Goal: Use online tool/utility

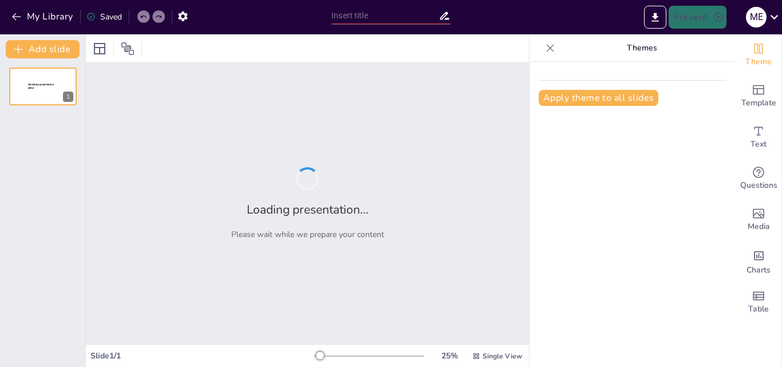
type input "Integrative Approaches to Enhancing Listening Skills in EFL Contexts"
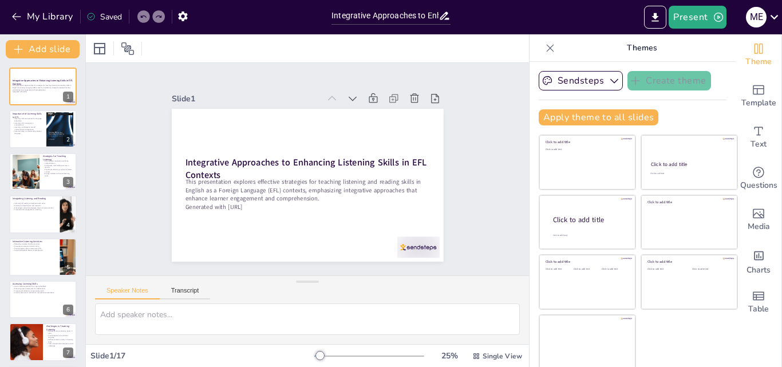
checkbox input "true"
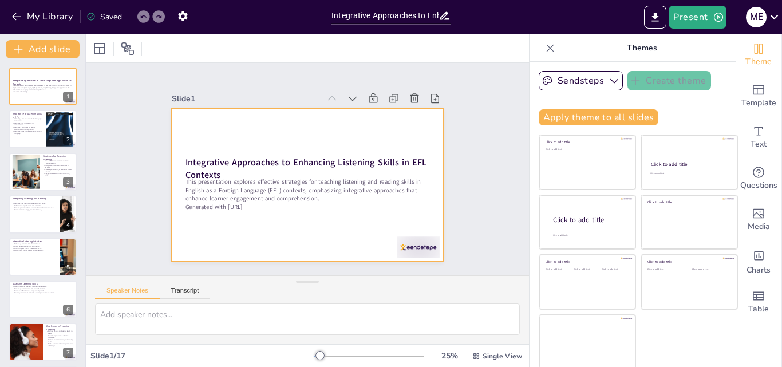
checkbox input "true"
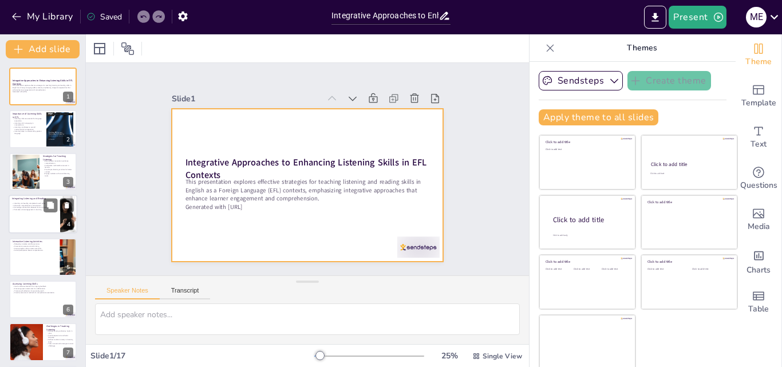
checkbox input "true"
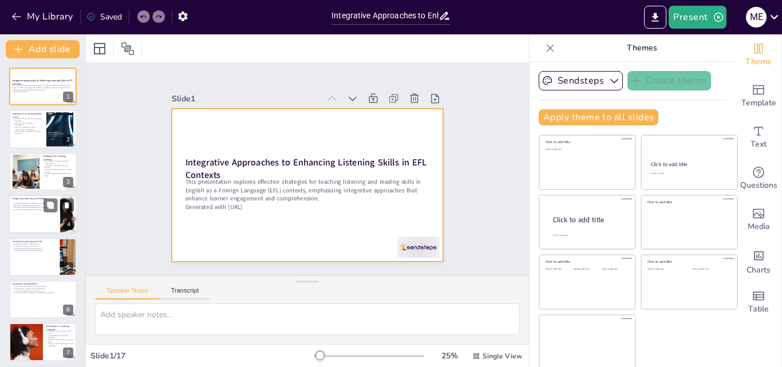
checkbox input "true"
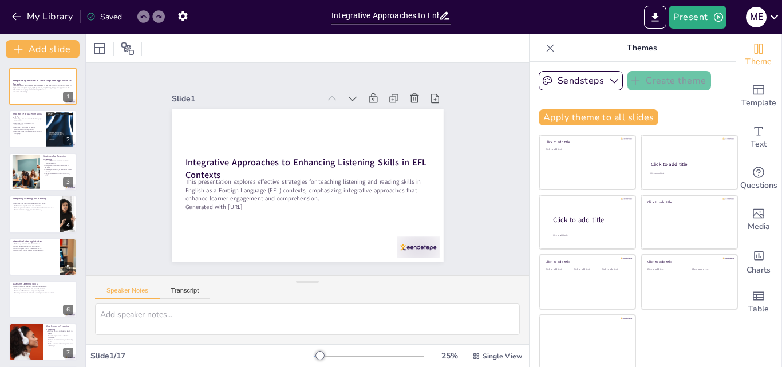
checkbox input "true"
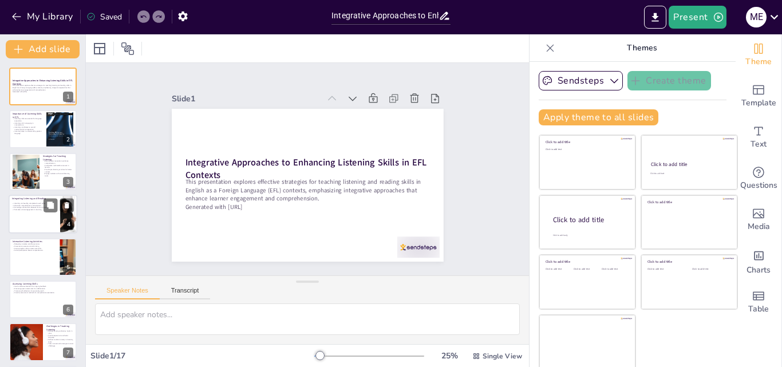
checkbox input "true"
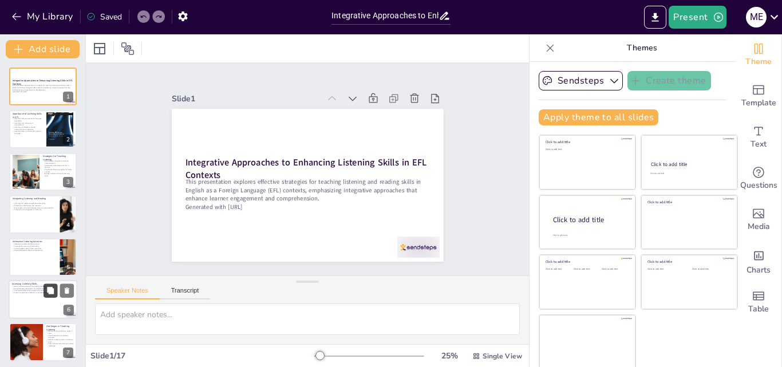
checkbox input "true"
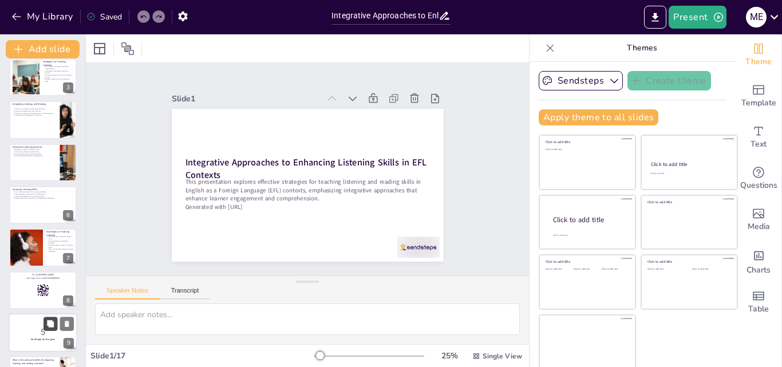
checkbox input "true"
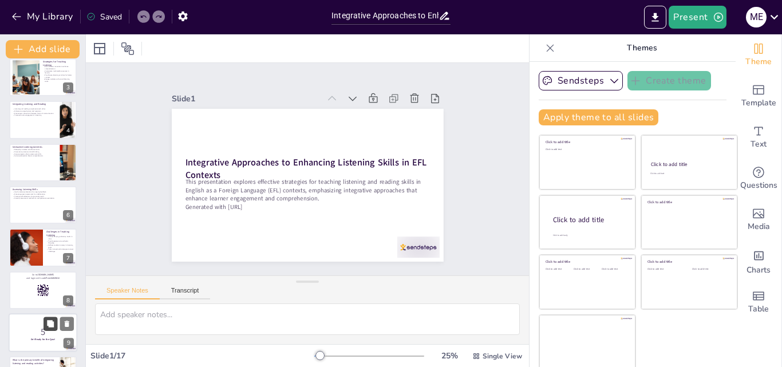
checkbox input "true"
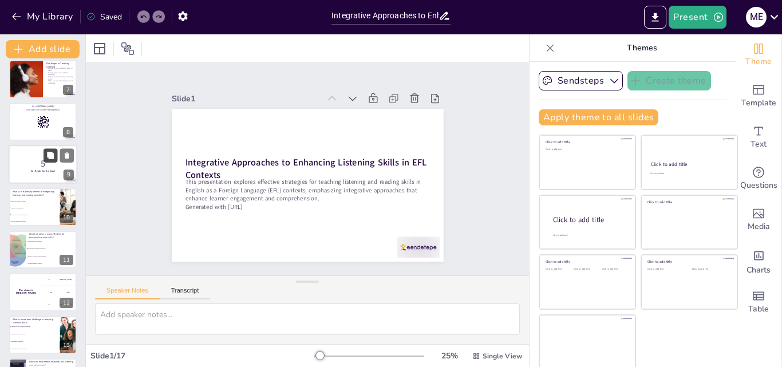
checkbox input "true"
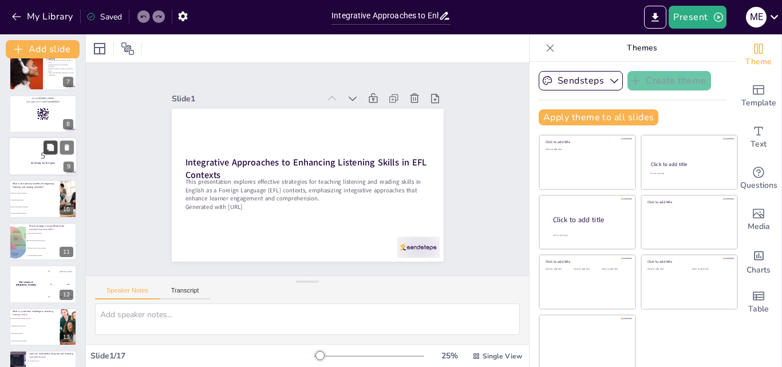
checkbox input "true"
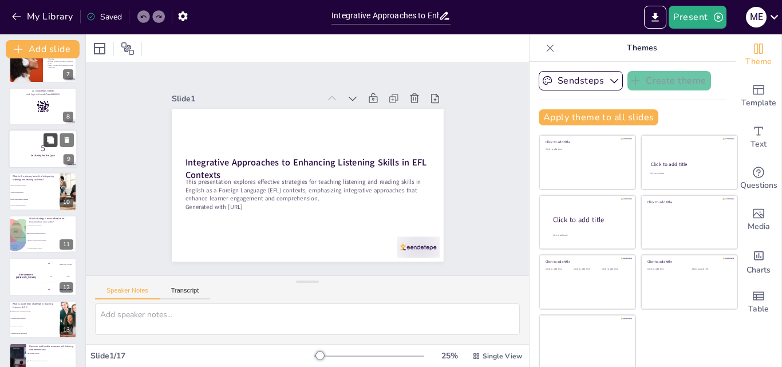
checkbox input "true"
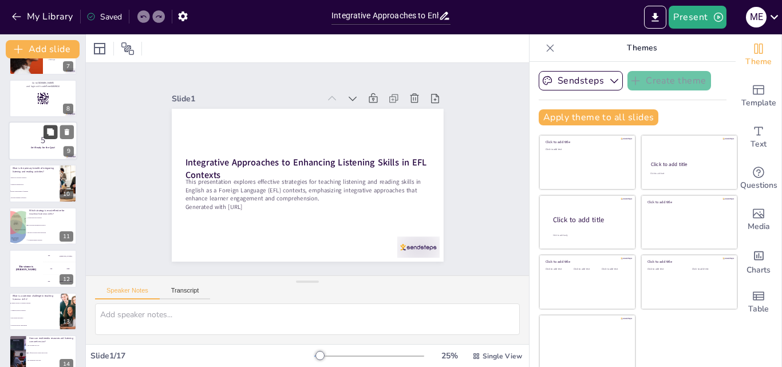
scroll to position [429, 0]
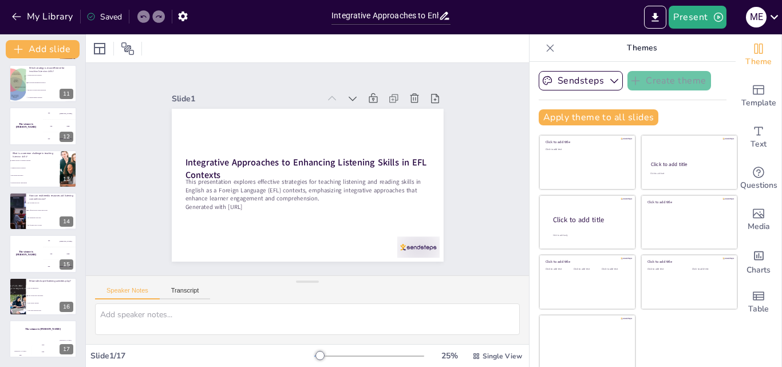
checkbox input "true"
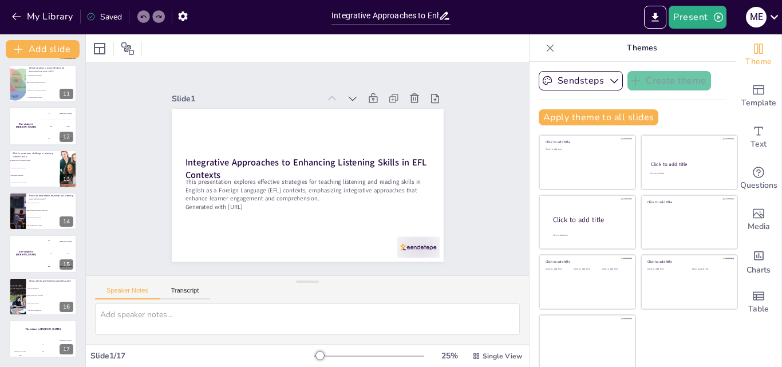
scroll to position [2, 0]
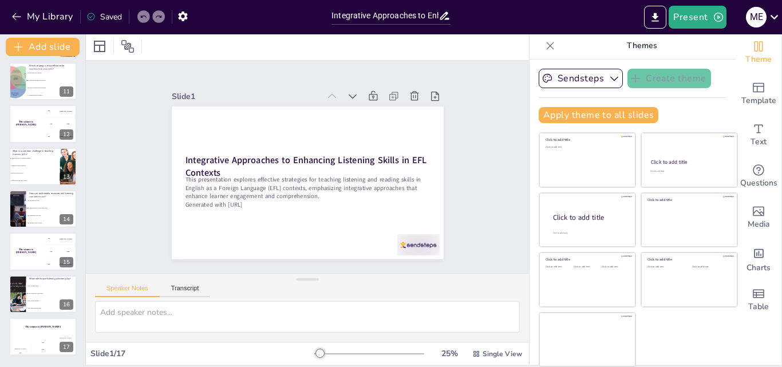
checkbox input "true"
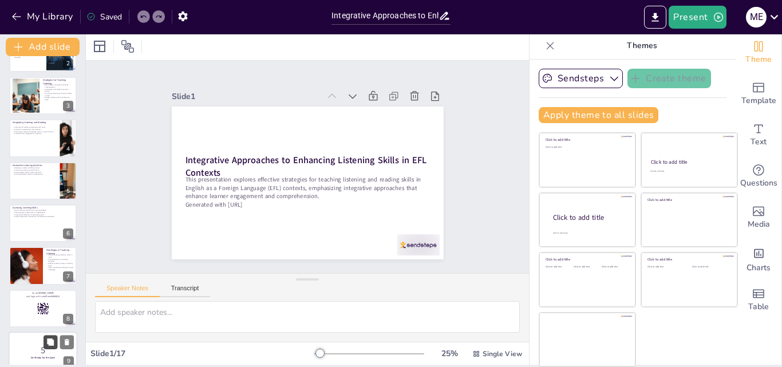
scroll to position [0, 0]
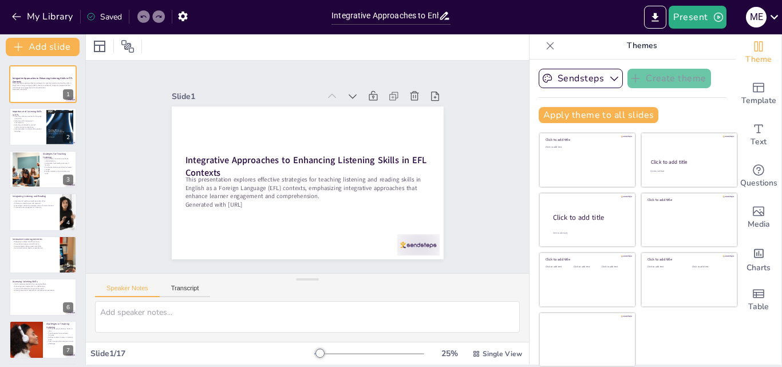
checkbox input "true"
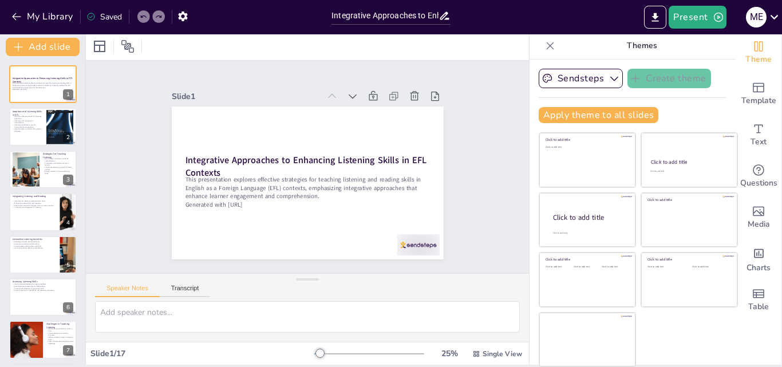
checkbox input "true"
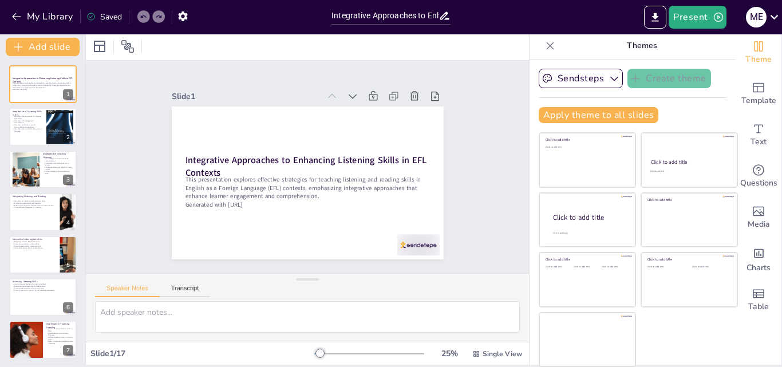
checkbox input "true"
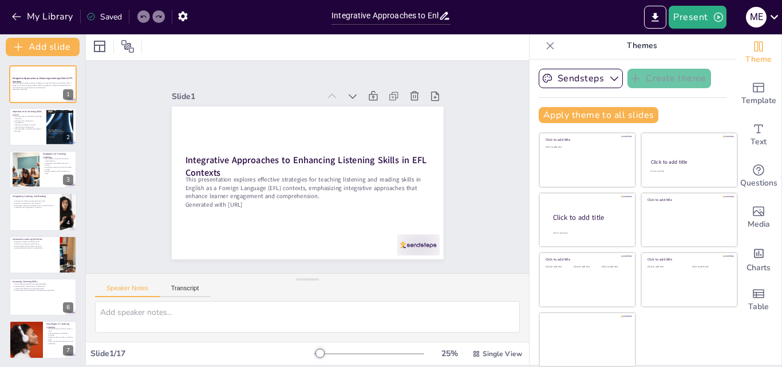
checkbox input "true"
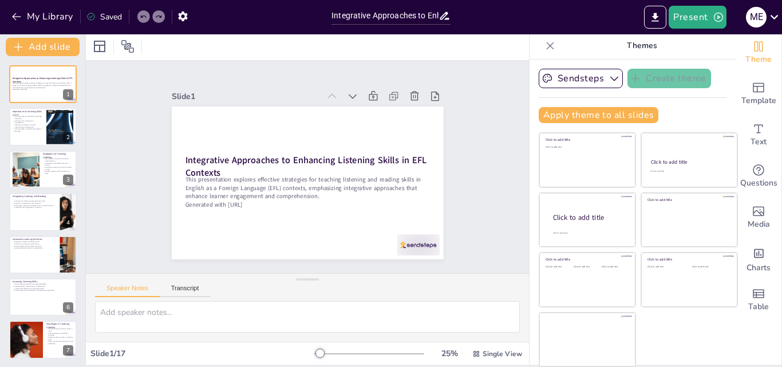
checkbox input "true"
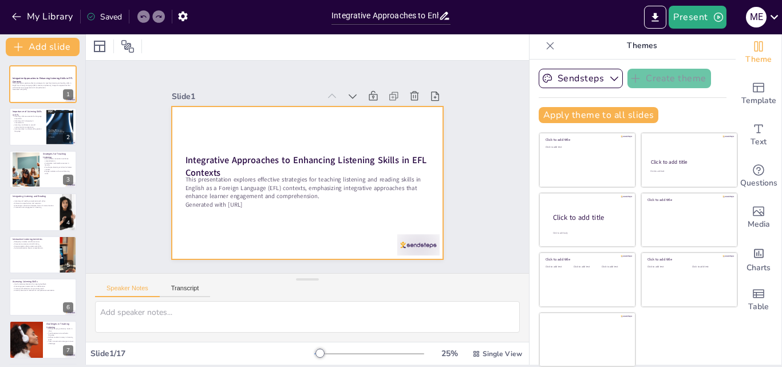
checkbox input "true"
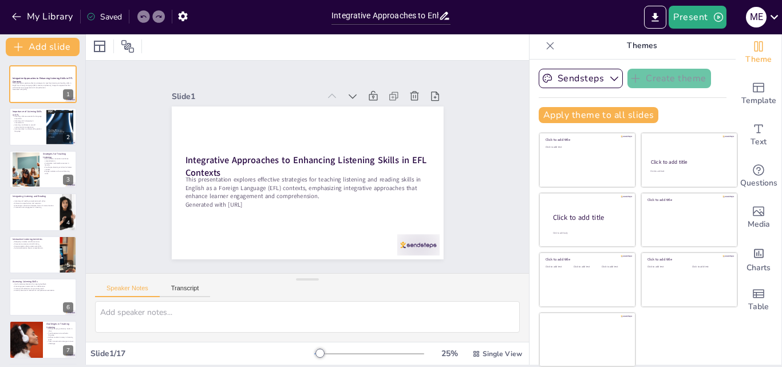
click at [443, 21] on icon at bounding box center [444, 16] width 12 height 12
click at [445, 13] on icon at bounding box center [443, 16] width 9 height 8
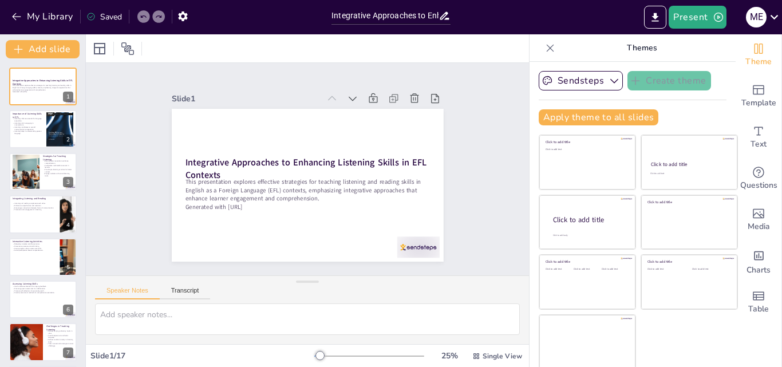
checkbox input "true"
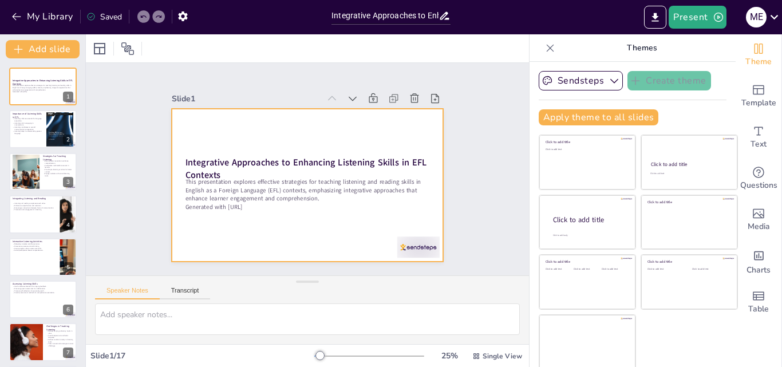
checkbox input "true"
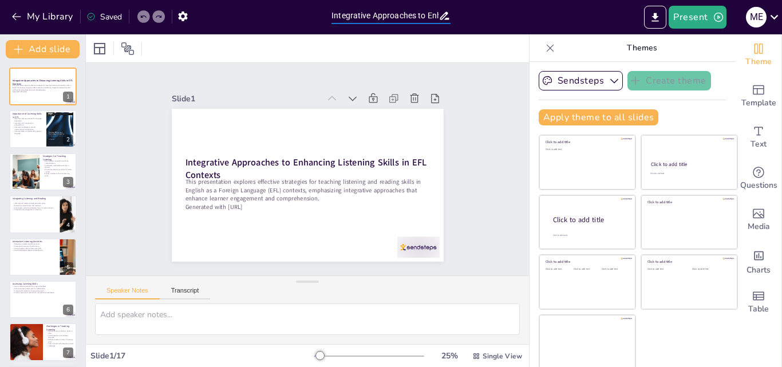
click at [347, 12] on input "Integrative Approaches to Enhancing Listening Skills in EFL Contexts" at bounding box center [384, 15] width 107 height 17
click at [15, 21] on icon "button" at bounding box center [16, 16] width 11 height 11
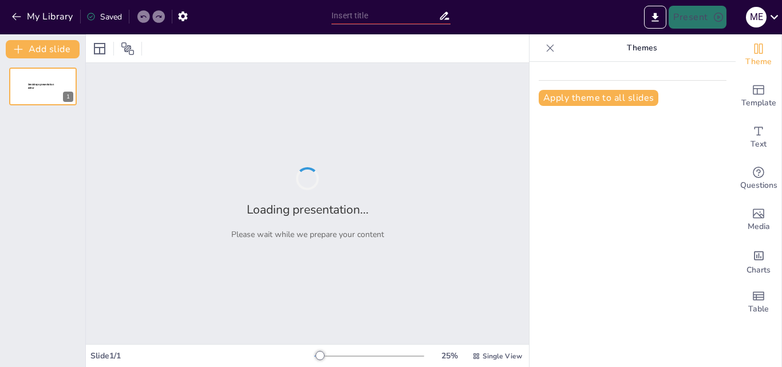
type input "Integrating Interactive Techniques to [PERSON_NAME] Reading Comprehension in EF…"
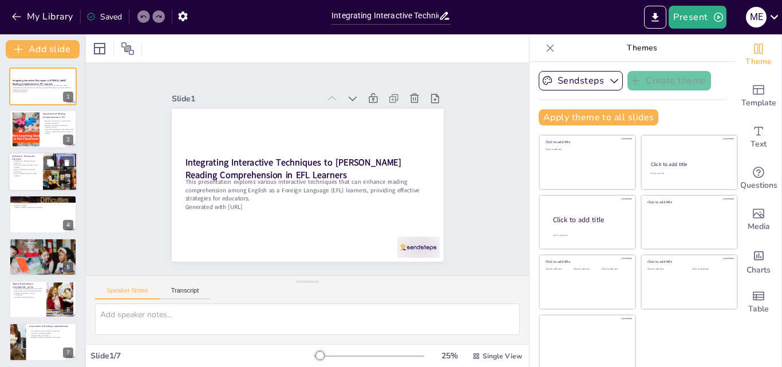
click at [23, 176] on p "Active involvement leads to better retention" at bounding box center [25, 175] width 27 height 4
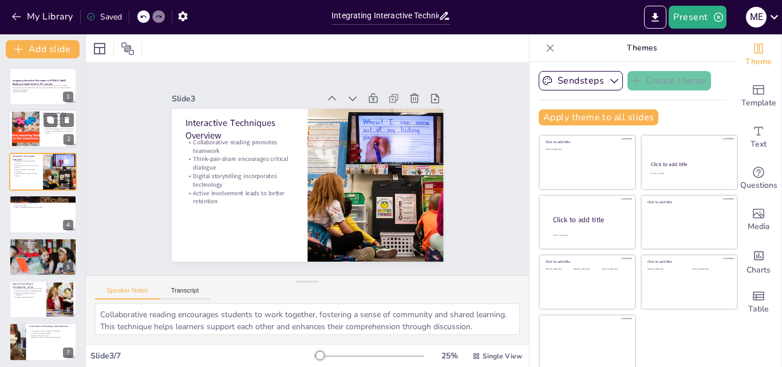
click at [29, 126] on div at bounding box center [26, 129] width 82 height 35
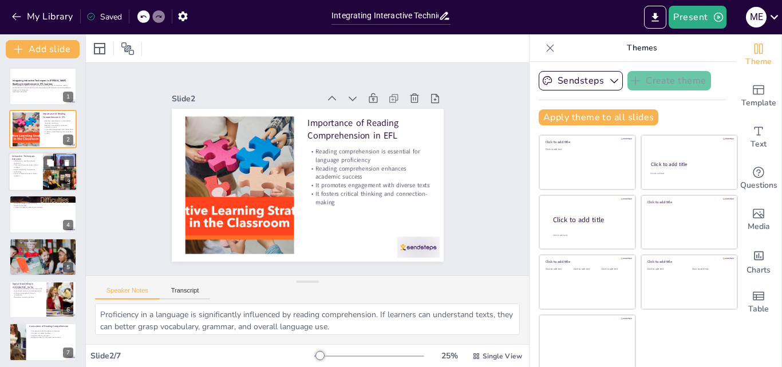
click at [43, 187] on div at bounding box center [60, 171] width 58 height 39
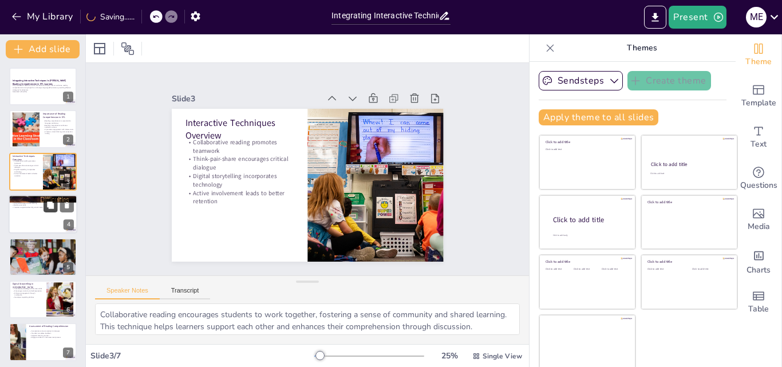
click at [46, 207] on button at bounding box center [50, 206] width 14 height 14
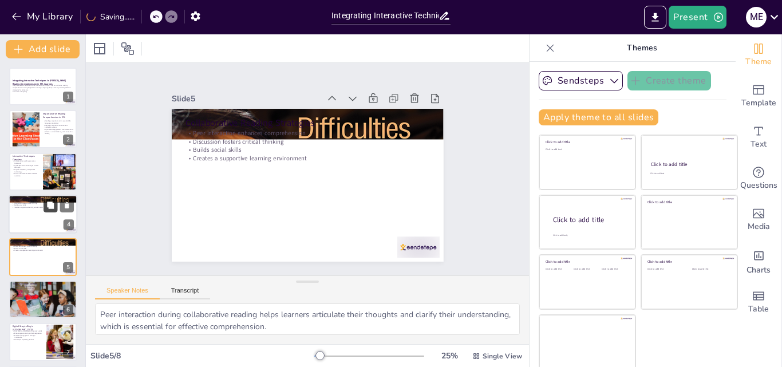
scroll to position [44, 0]
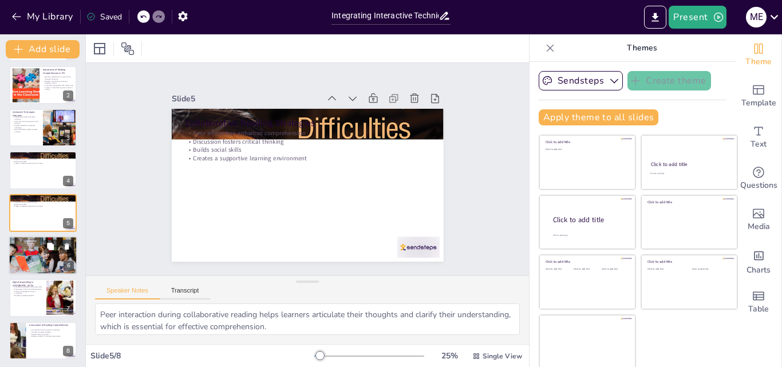
click at [40, 255] on div at bounding box center [43, 255] width 69 height 39
type textarea "Individual reflection is an important step in the learning process. It allows s…"
